Goal: Information Seeking & Learning: Learn about a topic

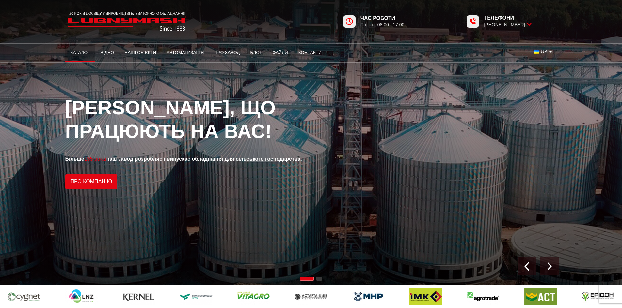
click at [81, 52] on link "Каталог" at bounding box center [80, 53] width 30 height 14
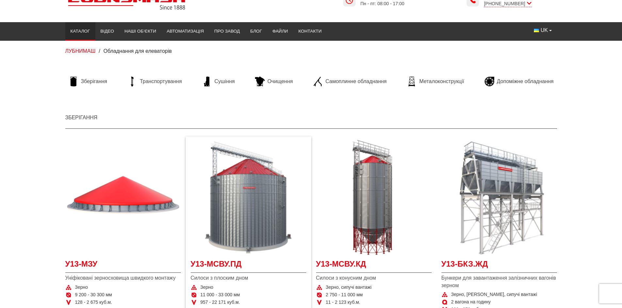
scroll to position [33, 0]
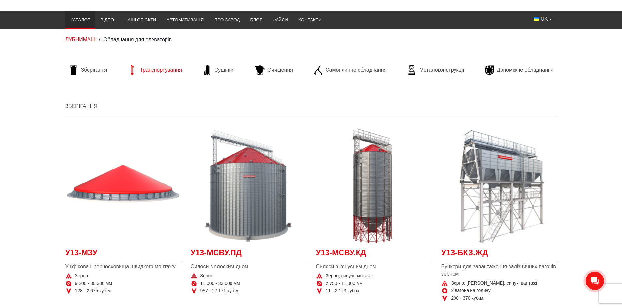
click at [153, 67] on span "Транспортування" at bounding box center [161, 70] width 42 height 7
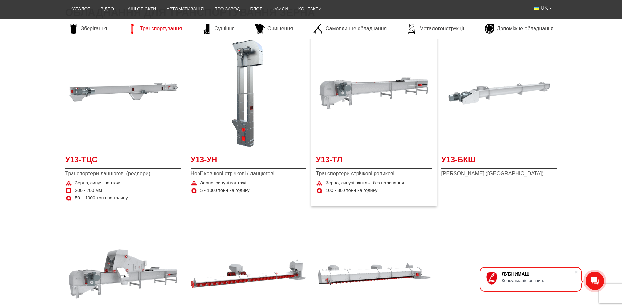
scroll to position [131, 0]
click at [123, 144] on img at bounding box center [123, 93] width 116 height 116
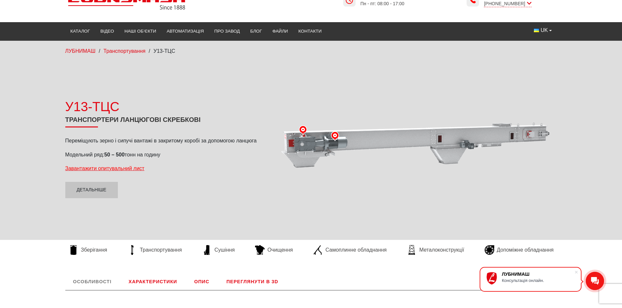
scroll to position [33, 0]
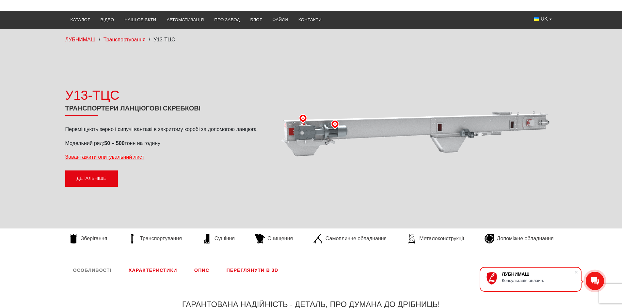
click at [91, 182] on link "Детальніше" at bounding box center [91, 179] width 53 height 16
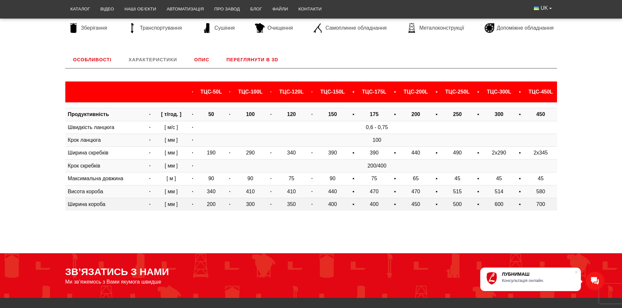
scroll to position [141, 0]
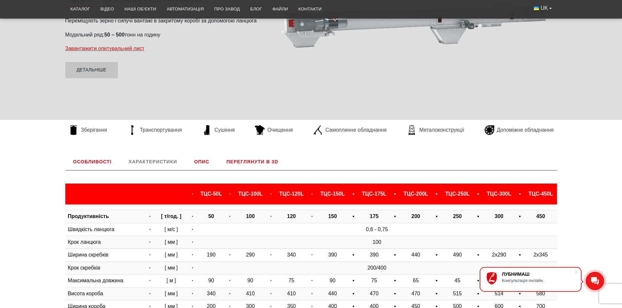
click at [203, 163] on link "Опис" at bounding box center [201, 161] width 31 height 17
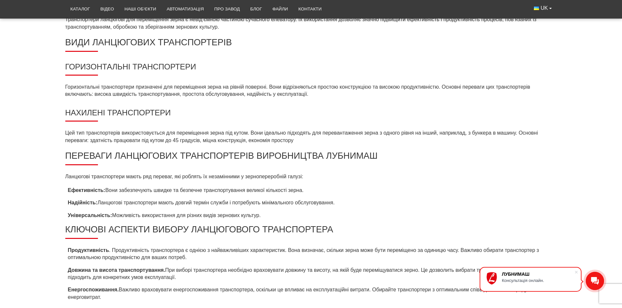
scroll to position [468, 0]
